Goal: Use online tool/utility

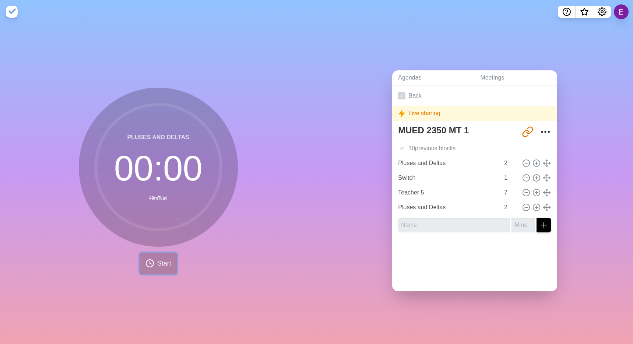
click at [157, 259] on span "Start" at bounding box center [164, 264] width 14 height 10
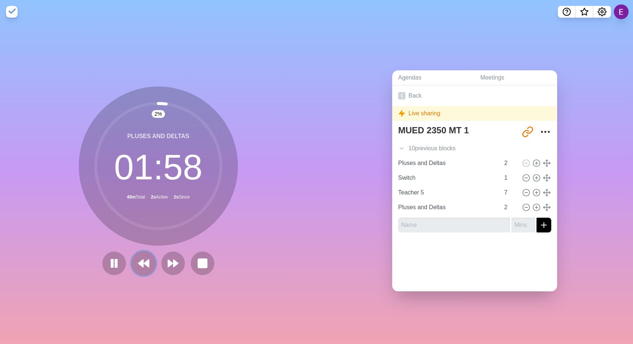
drag, startPoint x: 0, startPoint y: 0, endPoint x: 136, endPoint y: 266, distance: 298.6
click at [137, 266] on icon at bounding box center [143, 263] width 13 height 13
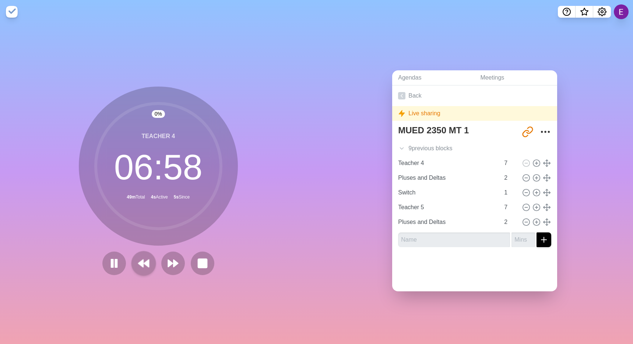
click at [412, 141] on div "9 previous block s" at bounding box center [474, 148] width 165 height 15
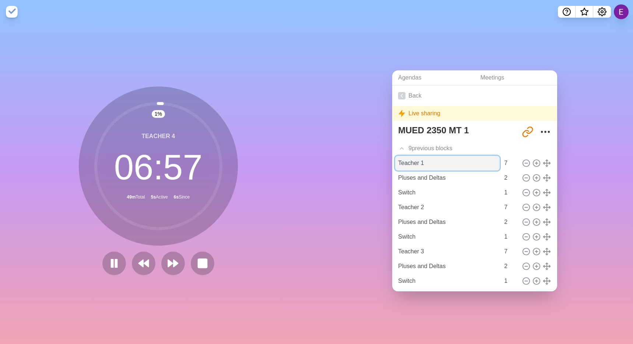
drag, startPoint x: 136, startPoint y: 266, endPoint x: 408, endPoint y: 159, distance: 291.8
click at [408, 159] on input "Teacher 1" at bounding box center [447, 163] width 105 height 15
drag, startPoint x: 408, startPoint y: 159, endPoint x: 199, endPoint y: 260, distance: 231.8
click at [199, 260] on rect at bounding box center [202, 263] width 9 height 9
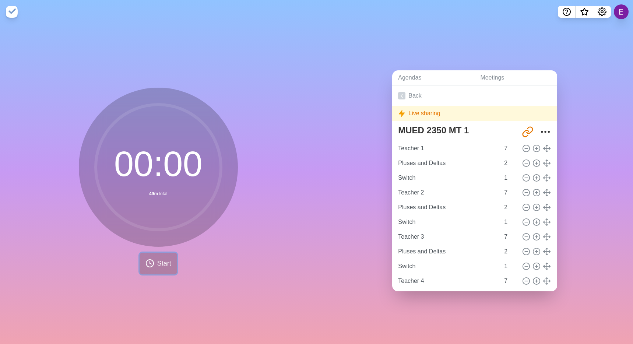
drag, startPoint x: 199, startPoint y: 260, endPoint x: 157, endPoint y: 259, distance: 42.4
click at [157, 259] on span "Start" at bounding box center [164, 264] width 14 height 10
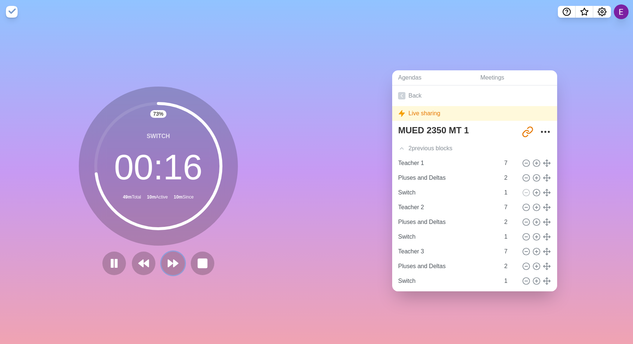
click at [168, 262] on polygon at bounding box center [170, 263] width 4 height 7
click at [169, 260] on icon at bounding box center [173, 263] width 13 height 13
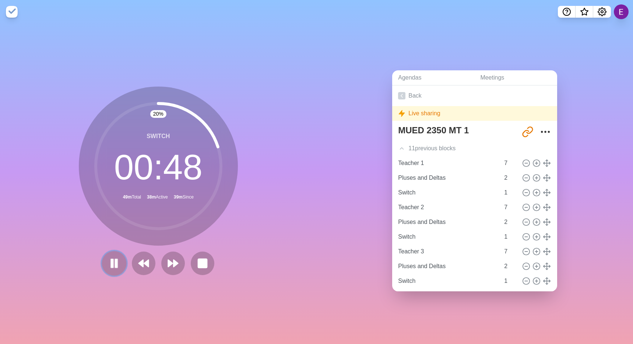
click at [118, 255] on button at bounding box center [114, 263] width 25 height 25
